Goal: Task Accomplishment & Management: Manage account settings

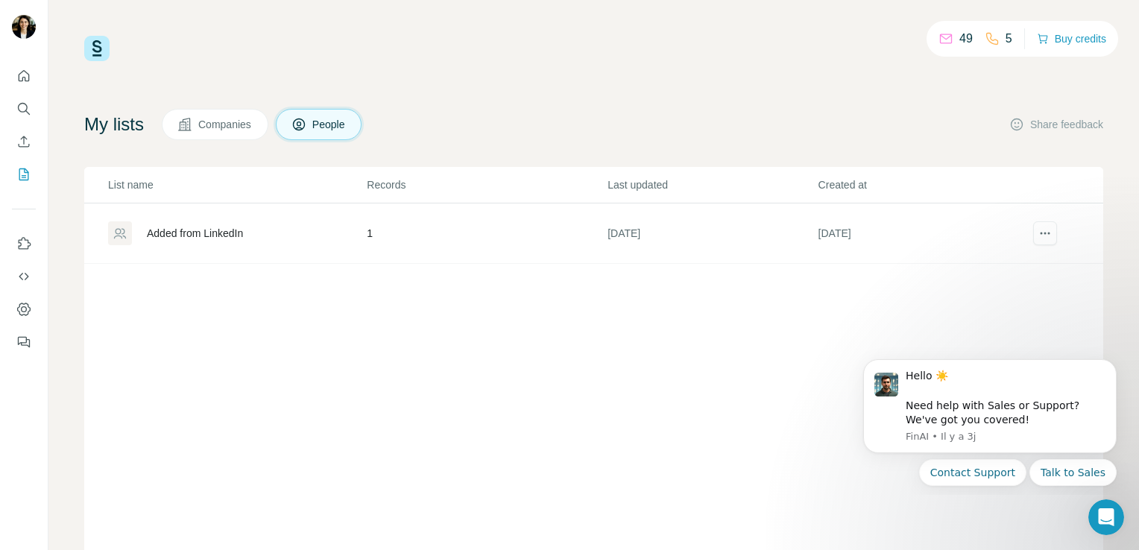
click at [190, 237] on div "Added from LinkedIn" at bounding box center [195, 233] width 96 height 15
